Goal: Find specific page/section: Find specific page/section

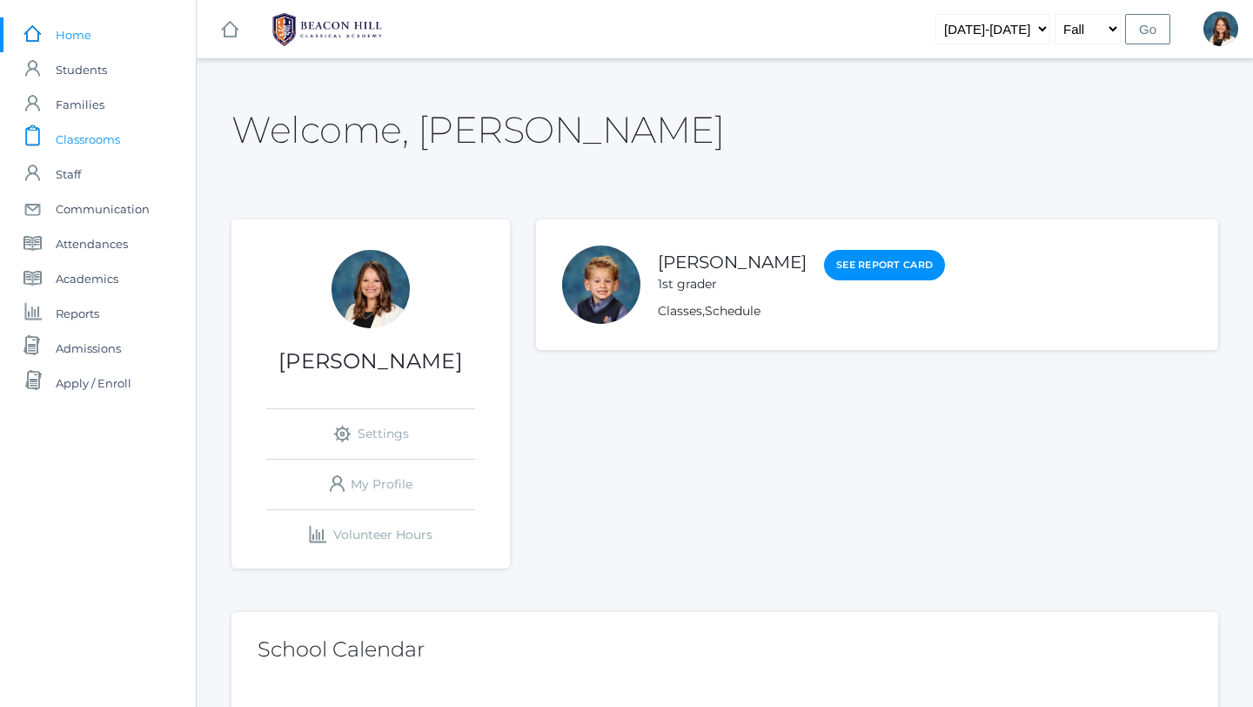
click at [92, 136] on span "Classrooms" at bounding box center [88, 139] width 64 height 35
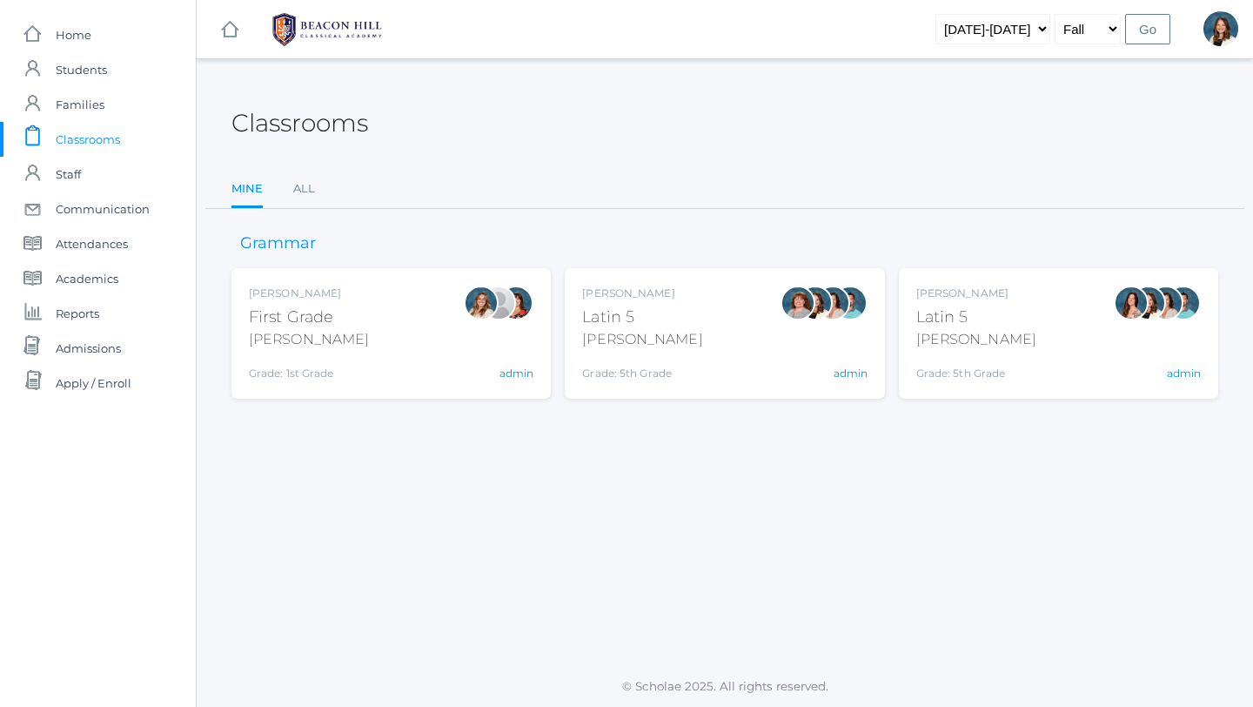
click at [283, 339] on div "[PERSON_NAME]" at bounding box center [309, 339] width 120 height 21
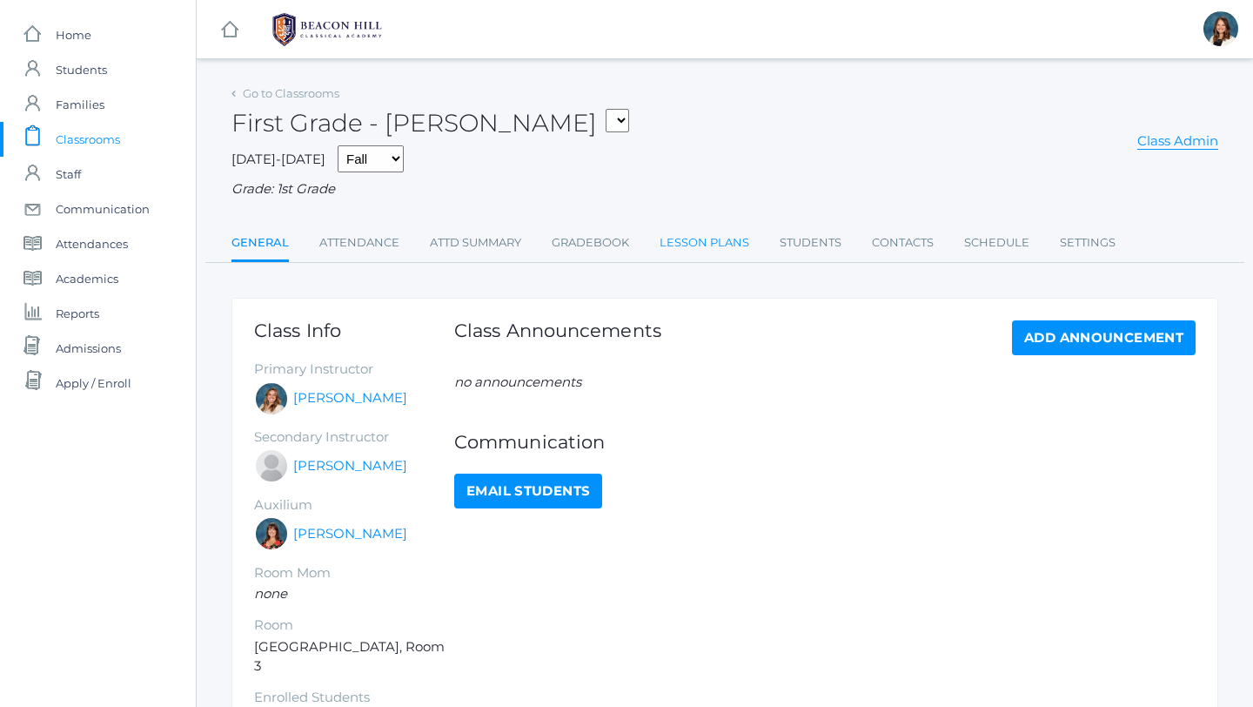
click at [701, 232] on link "Lesson Plans" at bounding box center [705, 242] width 90 height 35
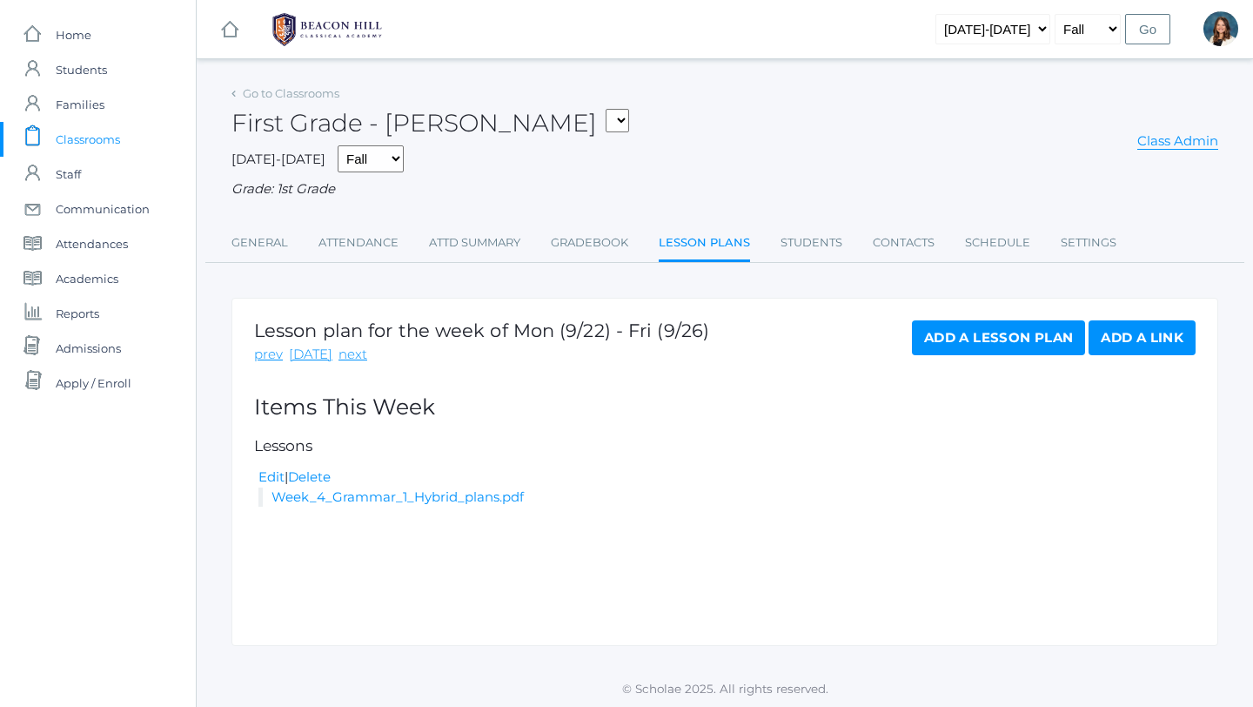
scroll to position [2, 0]
click at [272, 352] on link "prev" at bounding box center [268, 353] width 29 height 20
click at [272, 352] on link "prev" at bounding box center [268, 355] width 29 height 20
click at [341, 356] on link "next" at bounding box center [353, 355] width 29 height 20
click at [107, 138] on span "Classrooms" at bounding box center [88, 139] width 64 height 35
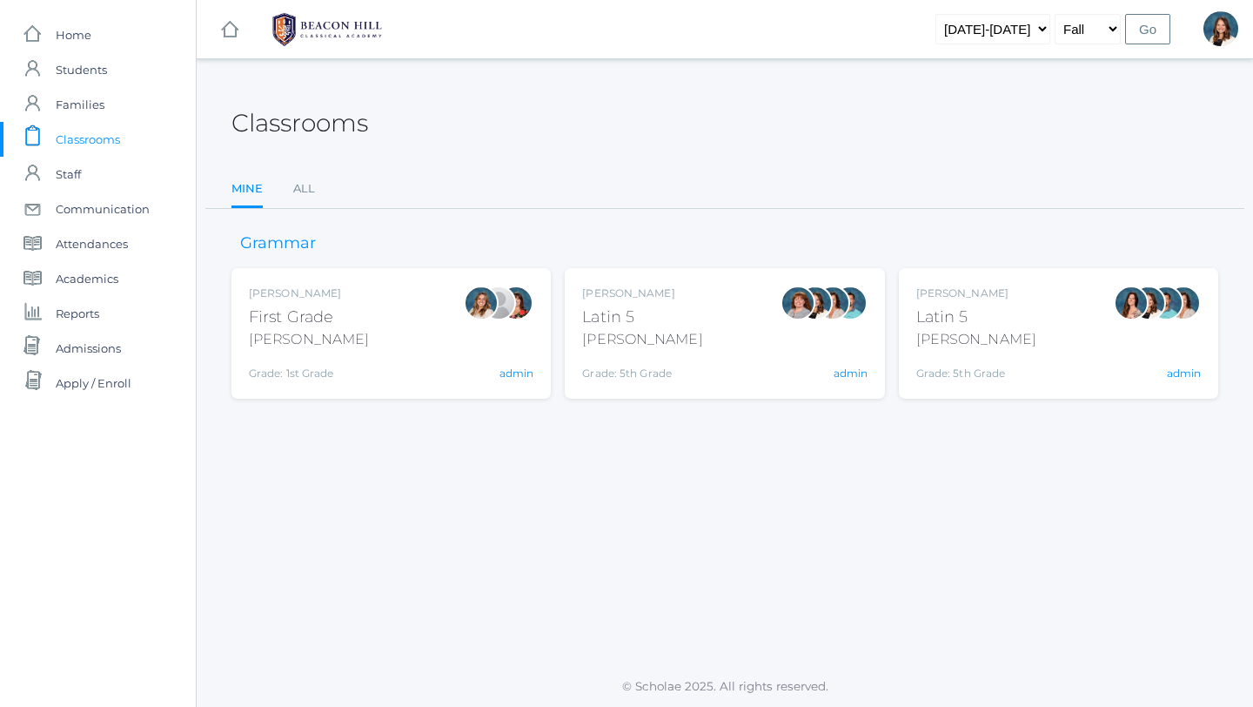
click at [347, 315] on div "Liv Barber First Grade Barber Grade: 1st Grade 01LA admin" at bounding box center [391, 333] width 285 height 96
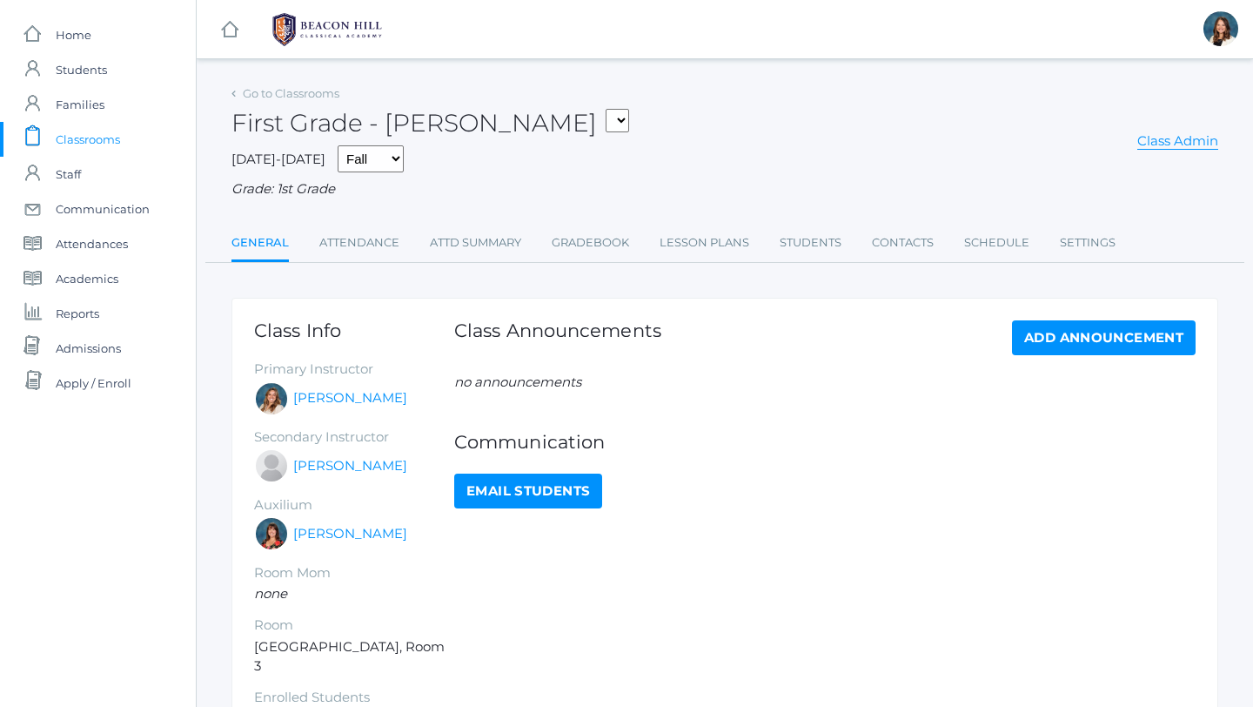
scroll to position [1, 0]
click at [700, 241] on link "Lesson Plans" at bounding box center [705, 242] width 90 height 35
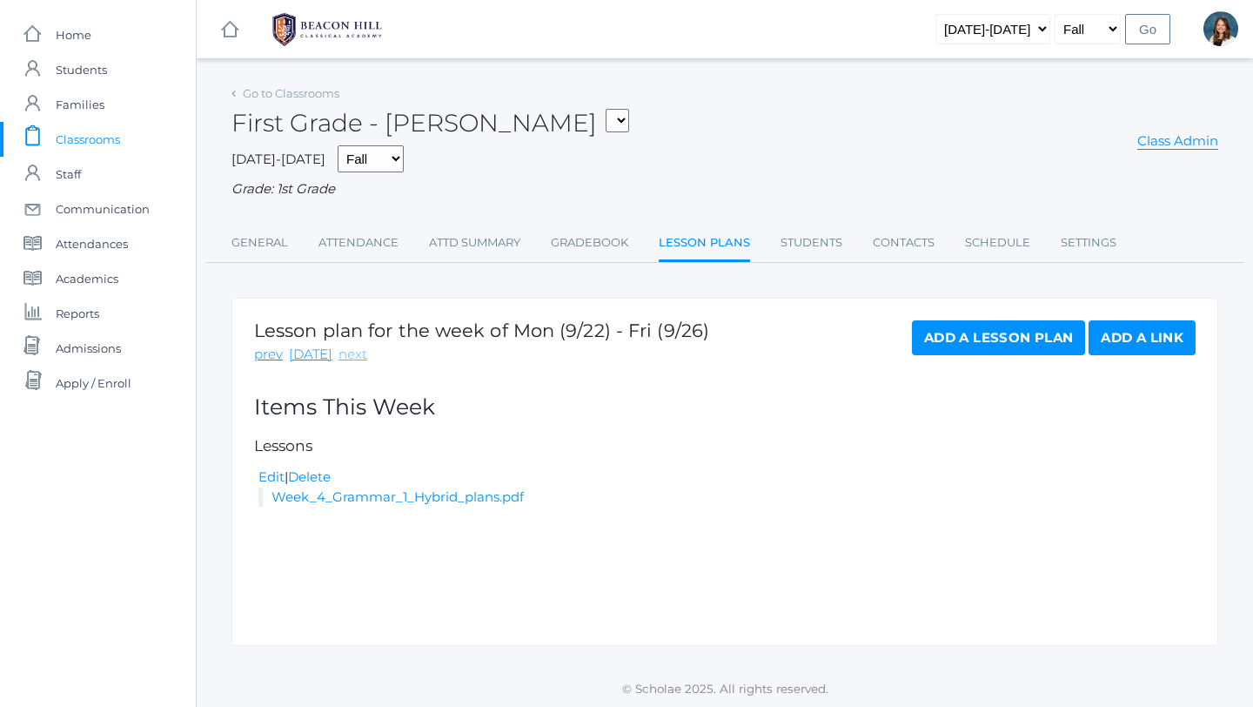
click at [348, 355] on link "next" at bounding box center [353, 355] width 29 height 20
click at [271, 355] on link "prev" at bounding box center [268, 355] width 29 height 20
click at [86, 140] on span "Classrooms" at bounding box center [88, 139] width 64 height 35
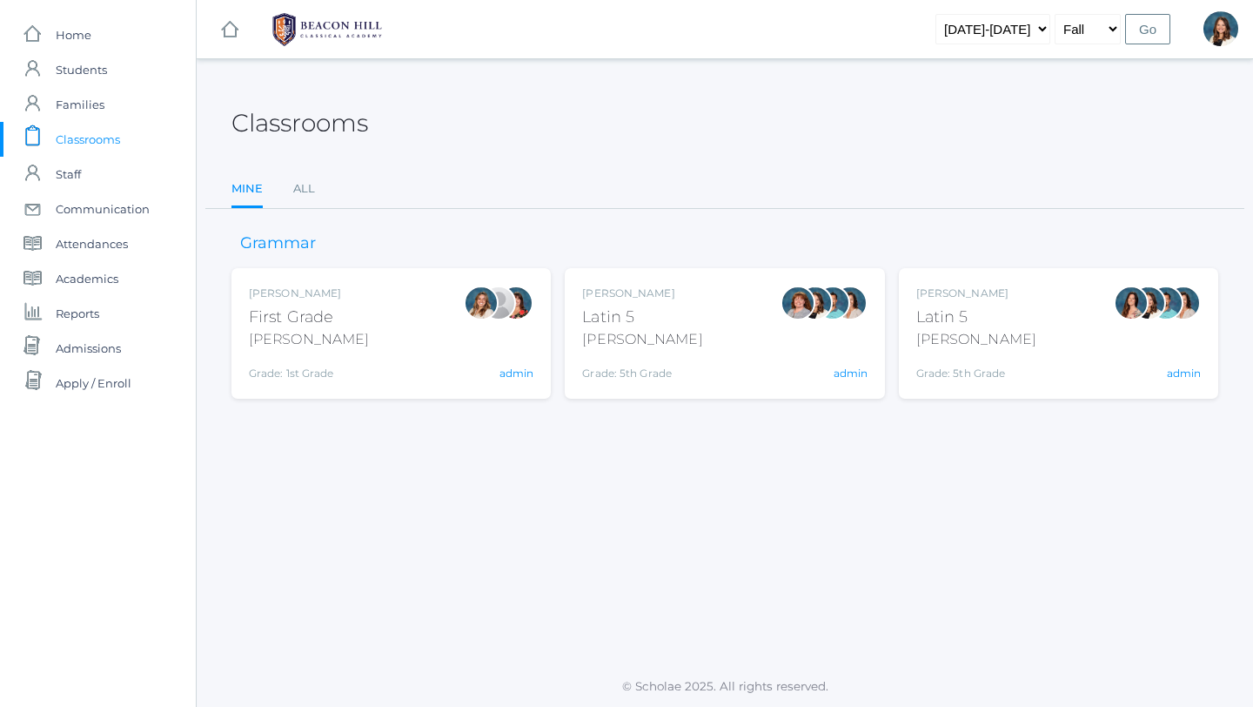
click at [108, 137] on span "Classrooms" at bounding box center [88, 139] width 64 height 35
click at [113, 142] on span "Classrooms" at bounding box center [88, 139] width 64 height 35
click at [92, 135] on span "Classrooms" at bounding box center [88, 139] width 64 height 35
click at [303, 185] on link "All" at bounding box center [304, 188] width 22 height 35
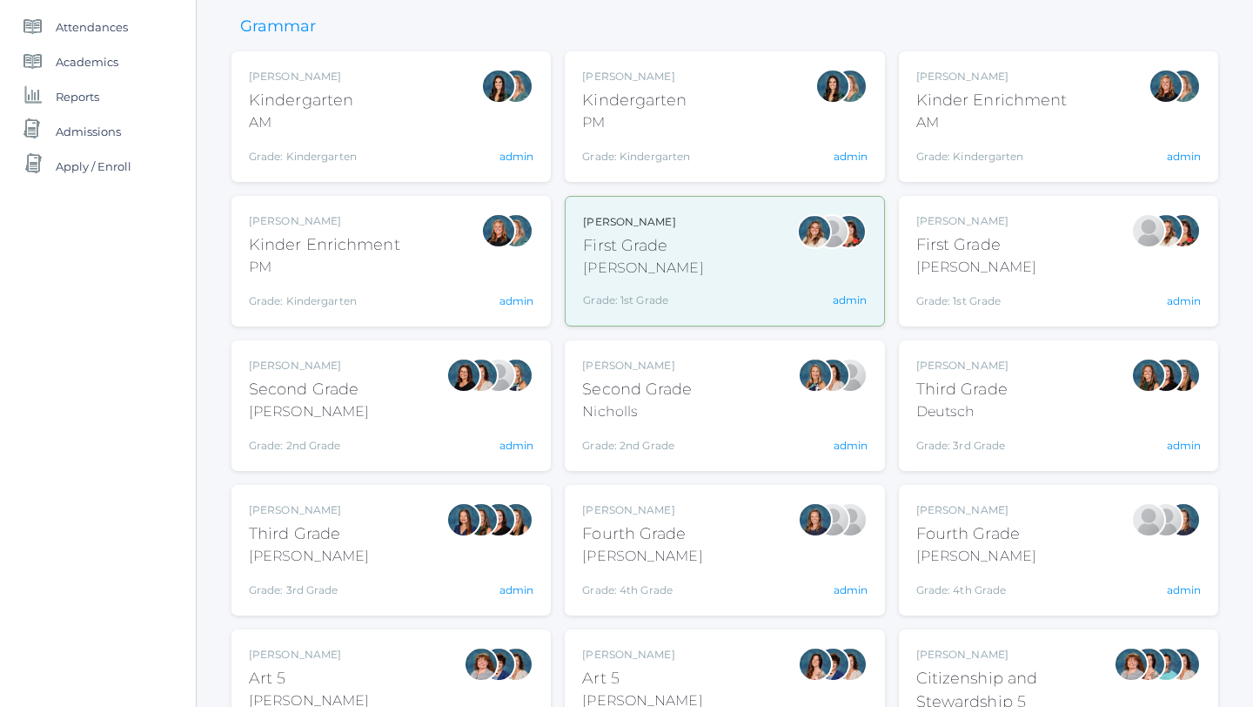
scroll to position [219, 0]
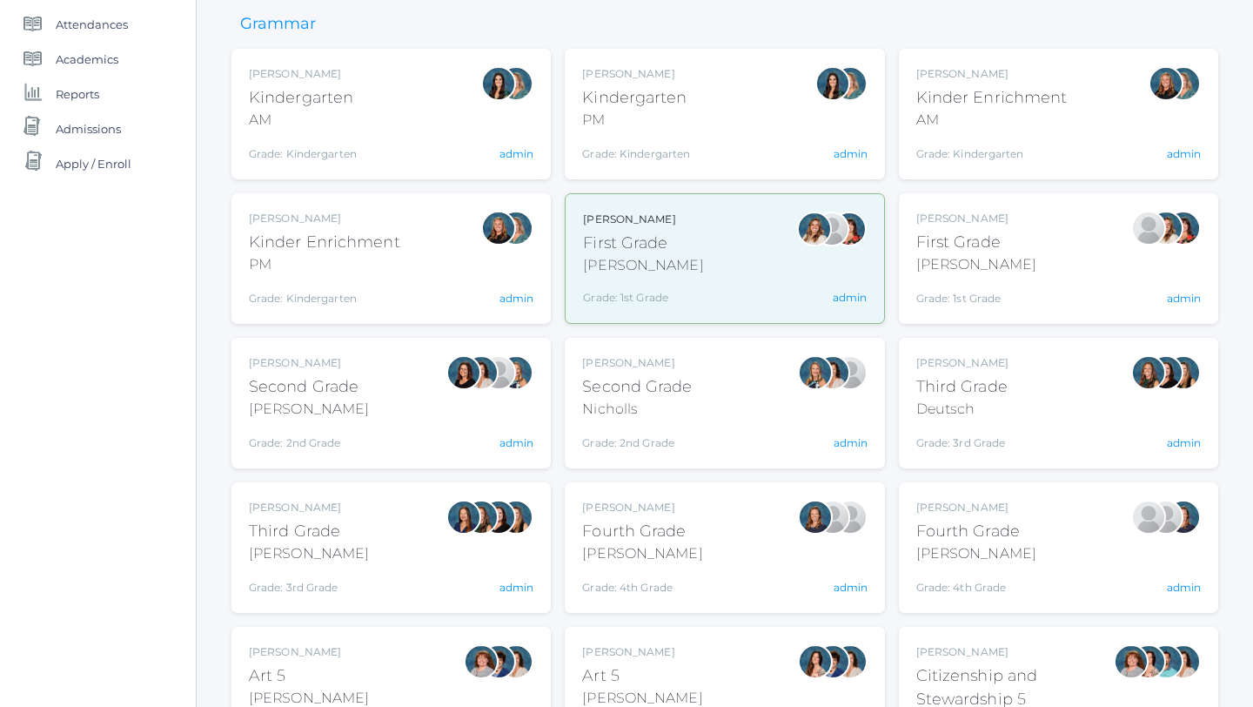
click at [665, 399] on div "Nicholls" at bounding box center [637, 409] width 110 height 21
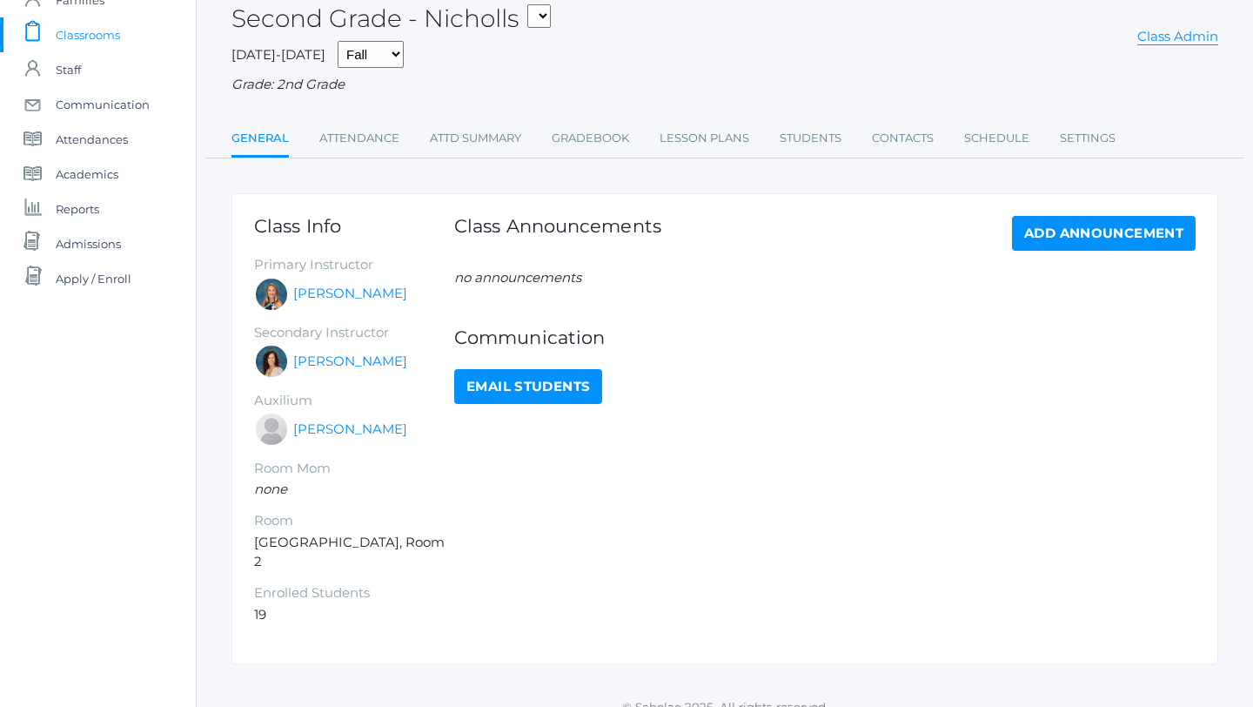
scroll to position [105, 0]
click at [696, 135] on link "Lesson Plans" at bounding box center [705, 137] width 90 height 35
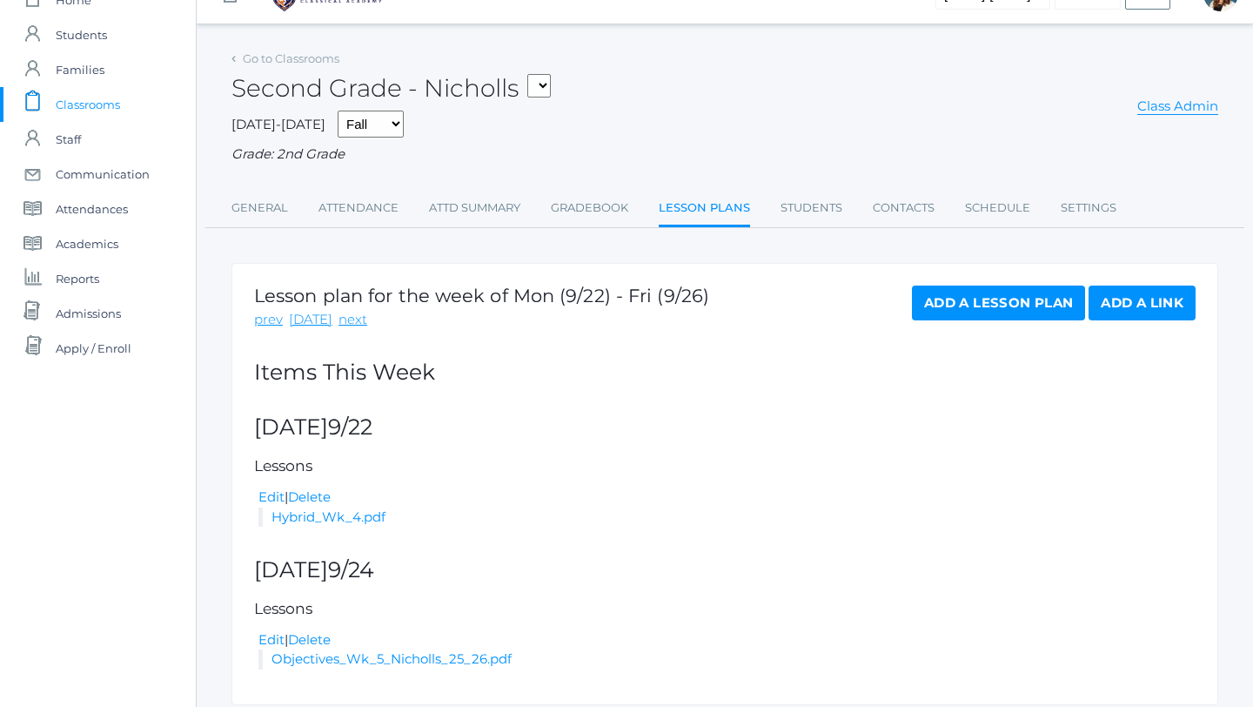
scroll to position [96, 0]
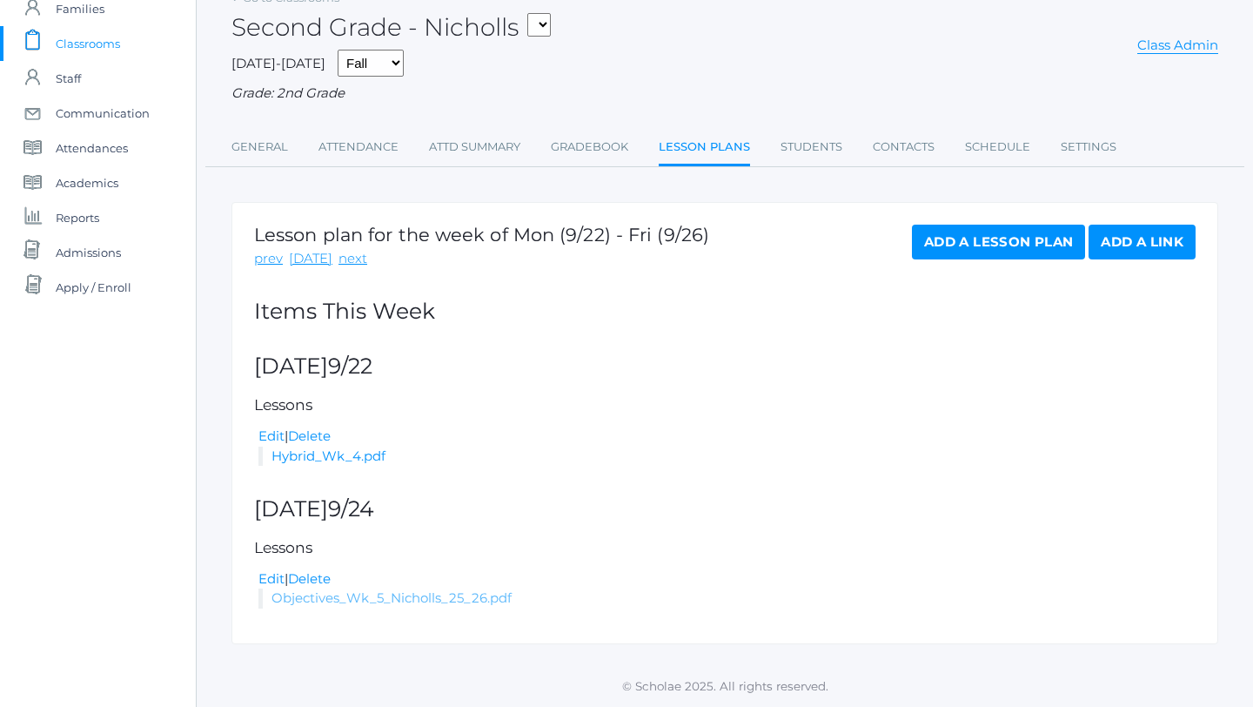
click at [462, 593] on link "Objectives_Wk_5_Nicholls_25_26.pdf" at bounding box center [392, 597] width 240 height 17
